Goal: Complete application form

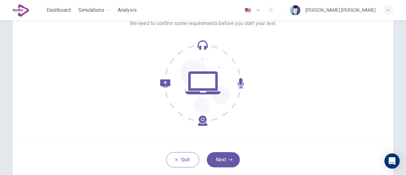
scroll to position [63, 0]
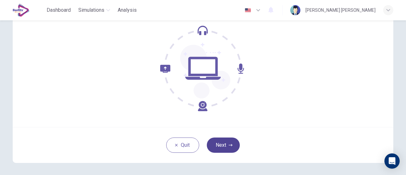
click at [231, 145] on button "Next" at bounding box center [223, 144] width 33 height 15
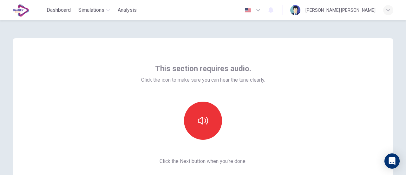
scroll to position [32, 0]
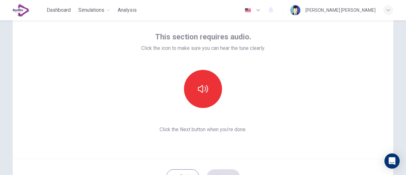
drag, startPoint x: 251, startPoint y: 0, endPoint x: 344, endPoint y: 80, distance: 122.8
click at [344, 80] on div "This section requires audio. Click the icon to make sure you can hear the tune …" at bounding box center [203, 82] width 381 height 152
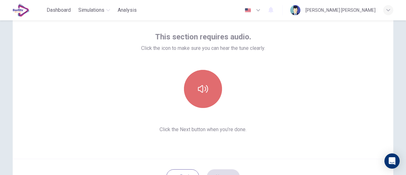
click at [206, 82] on button "button" at bounding box center [203, 89] width 38 height 38
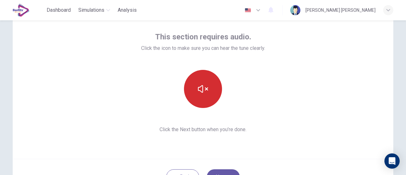
click at [210, 91] on button "button" at bounding box center [203, 89] width 38 height 38
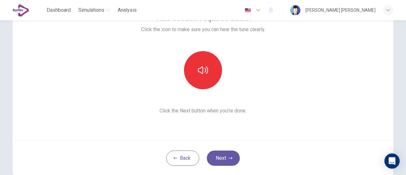
scroll to position [63, 0]
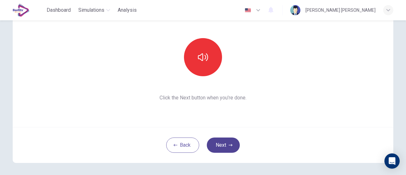
click at [227, 145] on button "Next" at bounding box center [223, 144] width 33 height 15
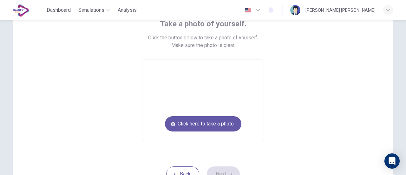
scroll to position [32, 0]
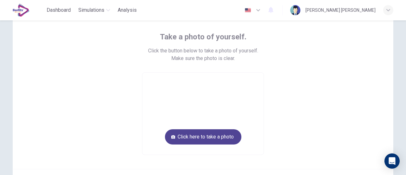
click at [227, 135] on button "Click here to take a photo" at bounding box center [203, 136] width 76 height 15
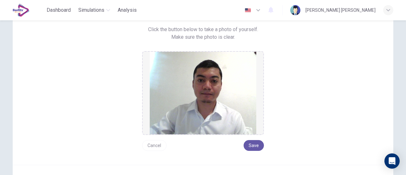
scroll to position [53, 0]
click at [251, 144] on button "Save" at bounding box center [254, 145] width 20 height 11
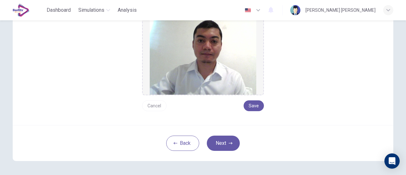
scroll to position [84, 0]
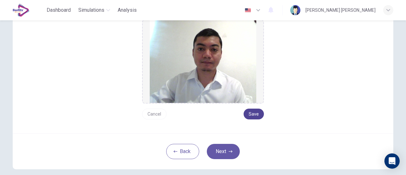
click at [254, 112] on button "Save" at bounding box center [254, 114] width 20 height 11
click at [214, 156] on button "Next" at bounding box center [223, 151] width 33 height 15
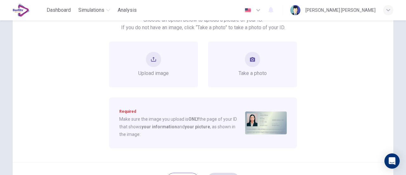
scroll to position [53, 0]
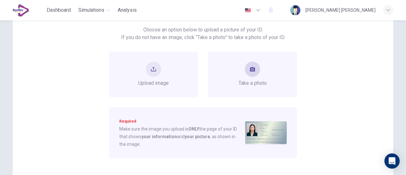
click at [256, 72] on button "take photo" at bounding box center [252, 69] width 15 height 15
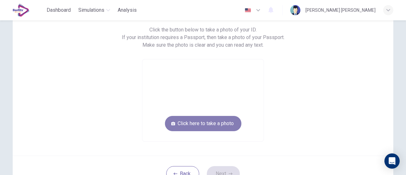
click at [212, 120] on button "Click here to take a photo" at bounding box center [203, 123] width 76 height 15
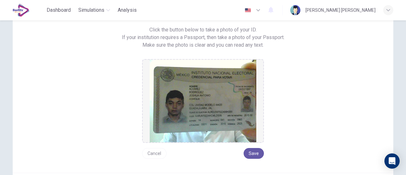
scroll to position [84, 0]
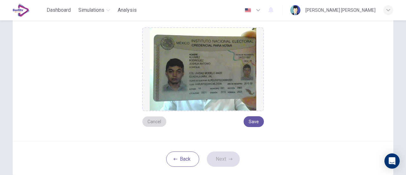
click at [152, 120] on button "Cancel" at bounding box center [154, 121] width 24 height 11
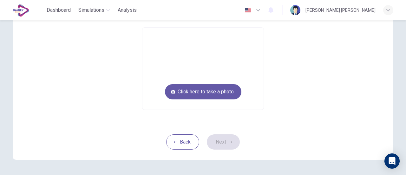
scroll to position [53, 0]
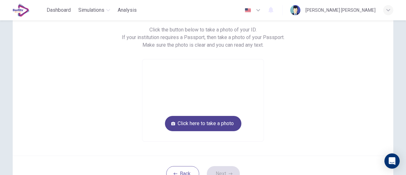
click at [201, 126] on button "Click here to take a photo" at bounding box center [203, 123] width 76 height 15
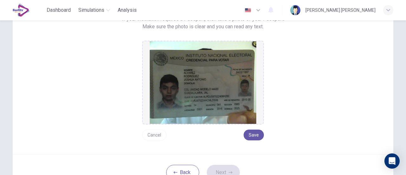
scroll to position [84, 0]
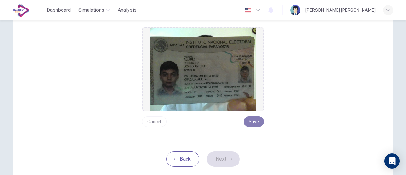
click at [253, 123] on button "Save" at bounding box center [254, 121] width 20 height 11
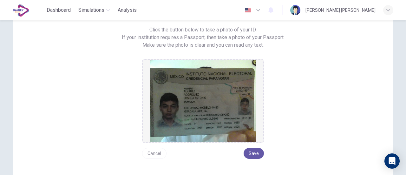
click at [152, 156] on button "Cancel" at bounding box center [154, 153] width 24 height 11
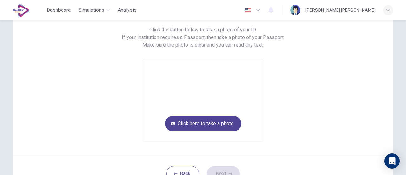
click at [223, 123] on button "Click here to take a photo" at bounding box center [203, 123] width 76 height 15
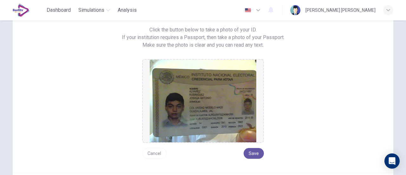
click at [153, 153] on button "Cancel" at bounding box center [154, 153] width 24 height 11
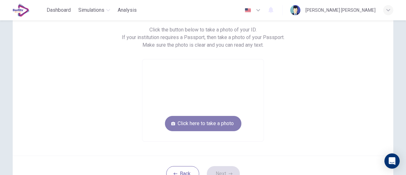
click at [228, 126] on button "Click here to take a photo" at bounding box center [203, 123] width 76 height 15
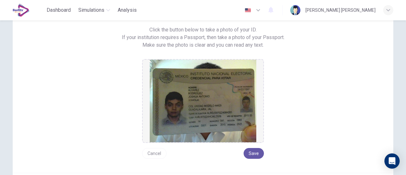
click at [154, 155] on button "Cancel" at bounding box center [154, 153] width 24 height 11
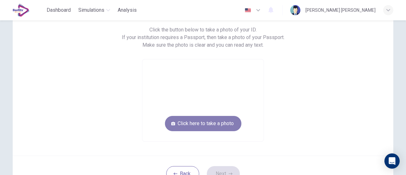
click at [216, 123] on button "Click here to take a photo" at bounding box center [203, 123] width 76 height 15
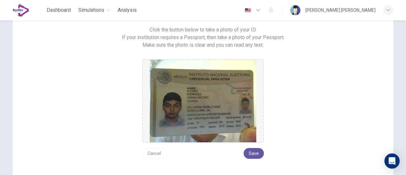
click at [163, 156] on button "Cancel" at bounding box center [154, 153] width 24 height 11
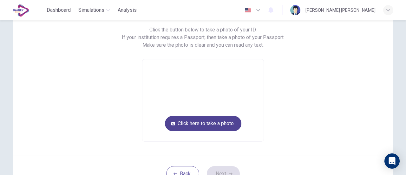
click at [225, 120] on button "Click here to take a photo" at bounding box center [203, 123] width 76 height 15
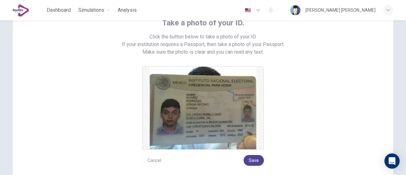
scroll to position [60, 0]
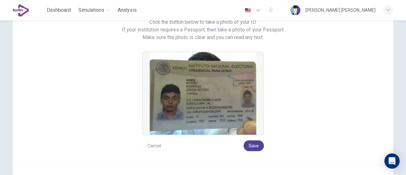
click at [254, 144] on button "Save" at bounding box center [254, 145] width 20 height 11
click at [218, 80] on img at bounding box center [203, 93] width 107 height 83
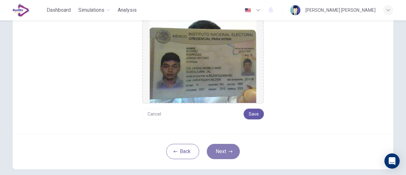
click at [221, 152] on button "Next" at bounding box center [223, 151] width 33 height 15
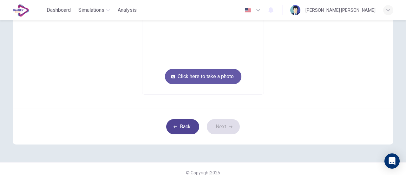
click at [173, 129] on button "Back" at bounding box center [182, 126] width 33 height 15
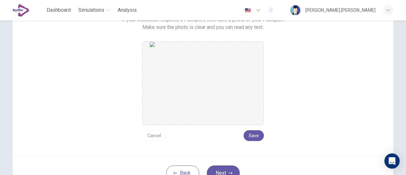
scroll to position [60, 0]
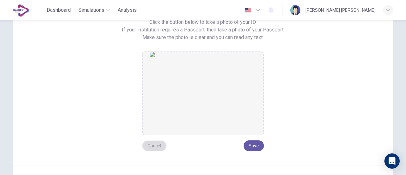
click at [158, 145] on button "Cancel" at bounding box center [154, 145] width 24 height 11
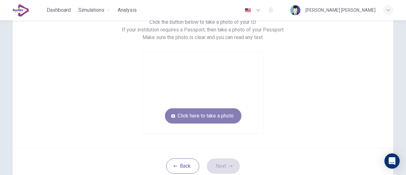
click at [199, 112] on button "Click here to take a photo" at bounding box center [203, 115] width 76 height 15
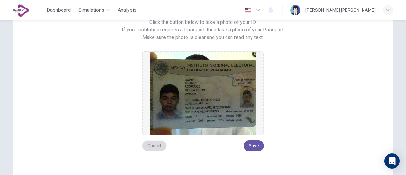
click at [152, 146] on button "Cancel" at bounding box center [154, 145] width 24 height 11
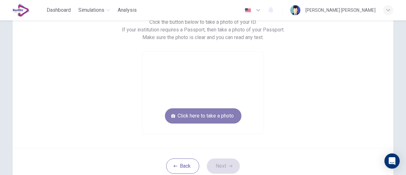
click at [221, 109] on button "Click here to take a photo" at bounding box center [203, 115] width 76 height 15
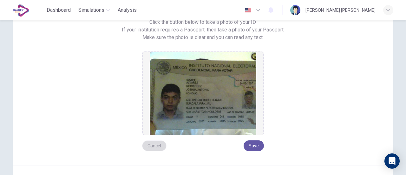
click at [145, 143] on button "Cancel" at bounding box center [154, 145] width 24 height 11
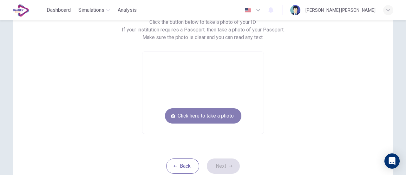
click at [178, 116] on button "Click here to take a photo" at bounding box center [203, 115] width 76 height 15
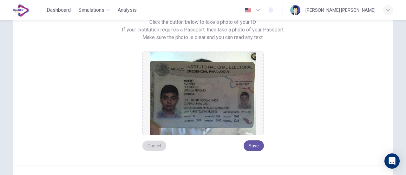
click at [156, 147] on button "Cancel" at bounding box center [154, 145] width 24 height 11
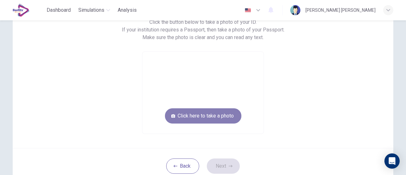
click at [211, 122] on button "Click here to take a photo" at bounding box center [203, 115] width 76 height 15
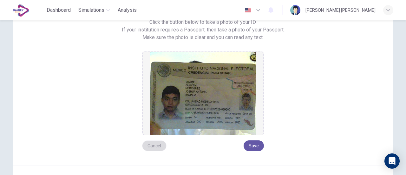
click at [154, 144] on button "Cancel" at bounding box center [154, 145] width 24 height 11
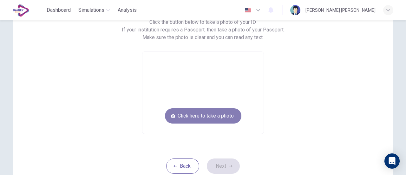
click at [171, 114] on icon "button" at bounding box center [173, 116] width 4 height 4
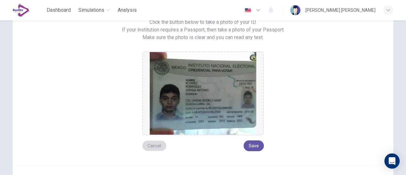
click at [155, 145] on button "Cancel" at bounding box center [154, 145] width 24 height 11
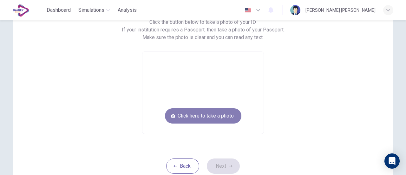
click at [203, 117] on button "Click here to take a photo" at bounding box center [203, 115] width 76 height 15
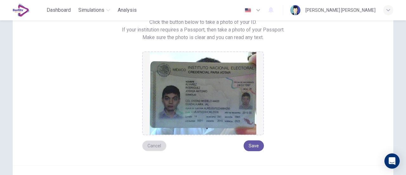
click at [153, 148] on button "Cancel" at bounding box center [154, 145] width 24 height 11
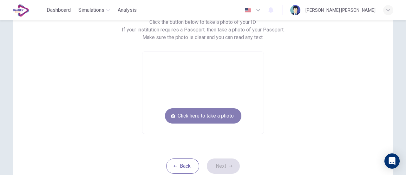
click at [201, 113] on button "Click here to take a photo" at bounding box center [203, 115] width 76 height 15
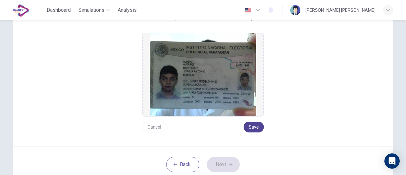
scroll to position [92, 0]
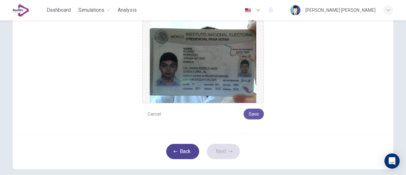
click at [178, 149] on button "Back" at bounding box center [182, 151] width 33 height 15
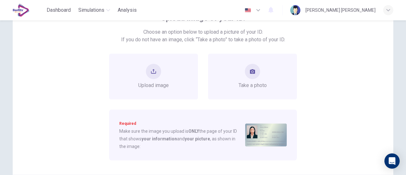
scroll to position [60, 0]
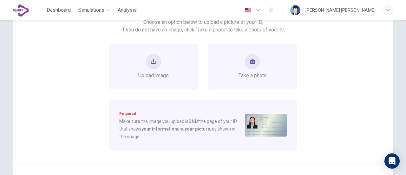
click at [322, 53] on div "Upload image Take a photo" at bounding box center [203, 67] width 287 height 46
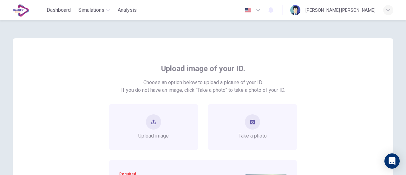
click at [332, 99] on div "Upload image of your ID. Choose an option below to upload a picture of your ID.…" at bounding box center [203, 136] width 287 height 147
click at [344, 102] on div "Upload image of your ID. Choose an option below to upload a picture of your ID.…" at bounding box center [203, 136] width 287 height 147
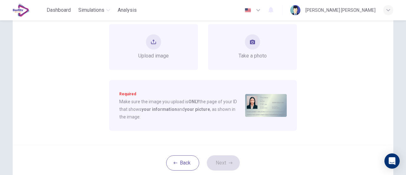
scroll to position [95, 0]
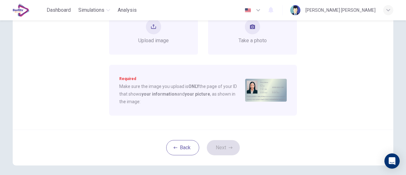
click at [337, 90] on div "Upload image Take a photo Required Make sure the image you upload is ONLY the p…" at bounding box center [203, 62] width 287 height 107
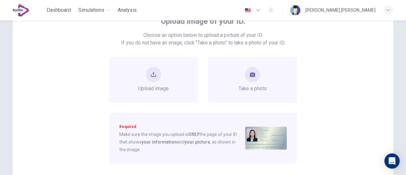
scroll to position [0, 0]
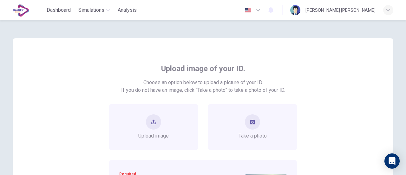
click at [341, 100] on div "Upload image of your ID. Choose an option below to upload a picture of your ID.…" at bounding box center [203, 136] width 287 height 147
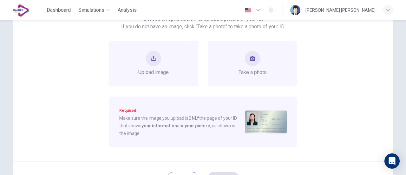
scroll to position [32, 0]
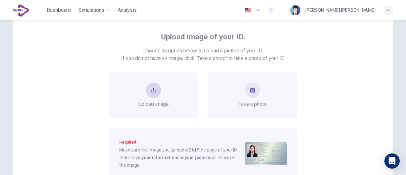
click at [158, 93] on button "upload" at bounding box center [153, 90] width 15 height 15
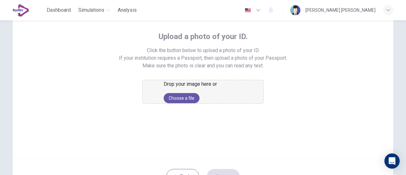
scroll to position [63, 0]
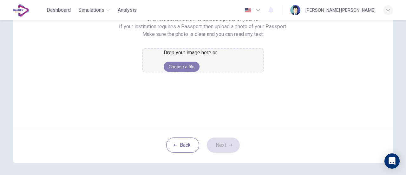
click at [200, 72] on button "Choose a file" at bounding box center [182, 67] width 36 height 10
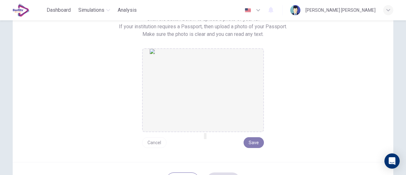
click at [255, 143] on button "Save" at bounding box center [254, 142] width 20 height 11
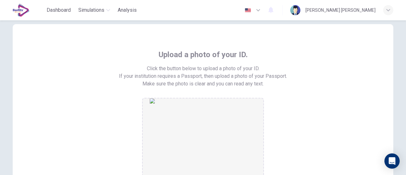
scroll to position [0, 0]
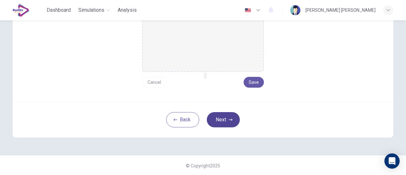
click at [228, 121] on button "Next" at bounding box center [223, 119] width 33 height 15
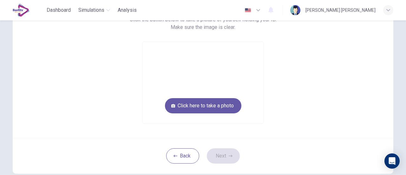
scroll to position [36, 0]
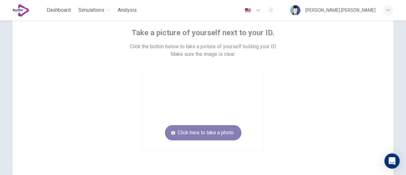
click at [221, 130] on button "Click here to take a photo" at bounding box center [203, 132] width 76 height 15
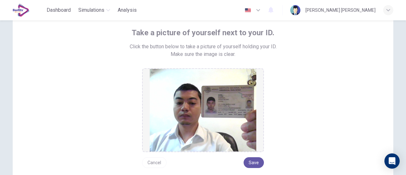
click at [154, 165] on button "Cancel" at bounding box center [154, 162] width 24 height 11
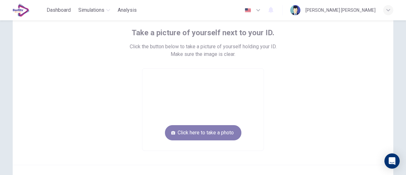
click at [210, 137] on button "Click here to take a photo" at bounding box center [203, 132] width 76 height 15
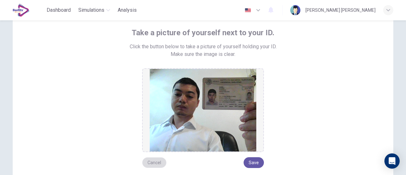
click at [155, 161] on button "Cancel" at bounding box center [154, 162] width 24 height 11
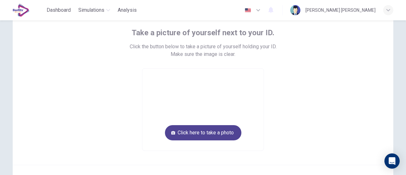
click at [206, 129] on button "Click here to take a photo" at bounding box center [203, 132] width 76 height 15
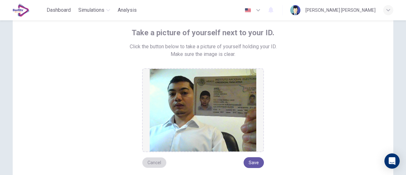
click at [154, 160] on button "Cancel" at bounding box center [154, 162] width 24 height 11
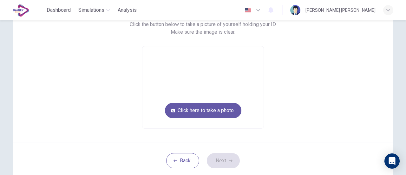
scroll to position [63, 0]
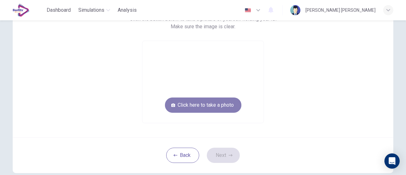
click at [213, 103] on button "Click here to take a photo" at bounding box center [203, 104] width 76 height 15
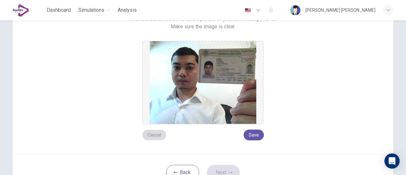
click at [144, 132] on button "Cancel" at bounding box center [154, 134] width 24 height 11
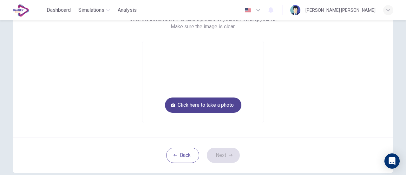
click at [232, 102] on button "Click here to take a photo" at bounding box center [203, 104] width 76 height 15
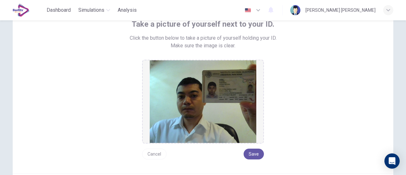
scroll to position [32, 0]
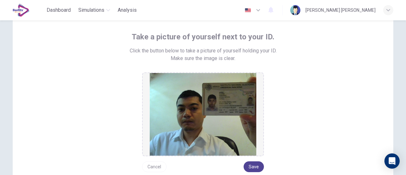
click at [253, 168] on button "Save" at bounding box center [254, 166] width 20 height 11
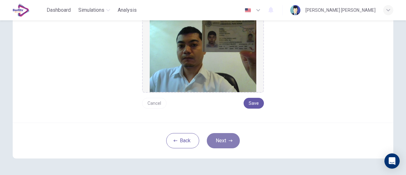
click at [228, 143] on button "Next" at bounding box center [223, 140] width 33 height 15
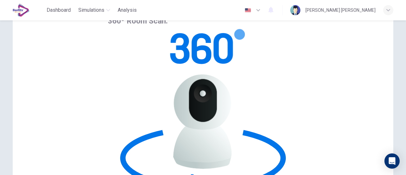
scroll to position [0, 0]
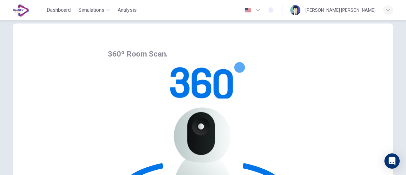
scroll to position [4, 0]
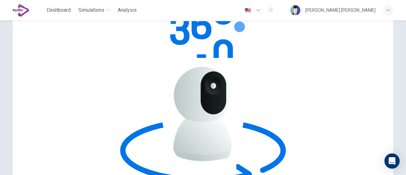
scroll to position [55, 0]
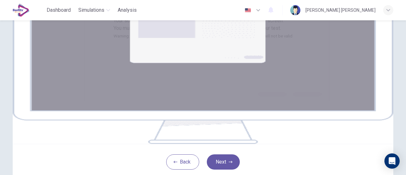
scroll to position [47, 0]
click at [354, 32] on div "Your screen will also be recorded. Click the Next button to select your screen.…" at bounding box center [203, 67] width 381 height 152
